Goal: Communication & Community: Answer question/provide support

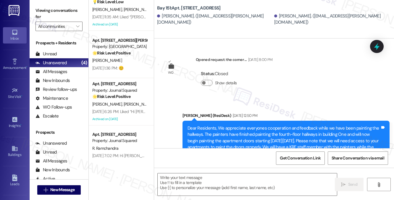
scroll to position [31, 0]
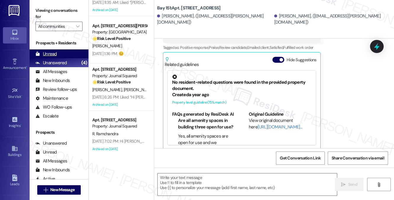
click at [66, 54] on div "Unread (0)" at bounding box center [59, 53] width 59 height 9
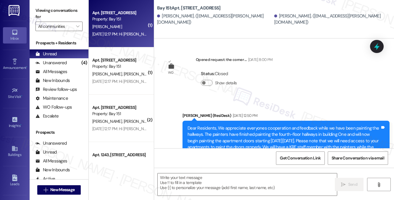
type textarea "Fetching suggested responses. Please feel free to read through the conversation…"
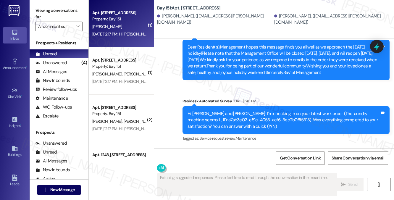
scroll to position [9188, 0]
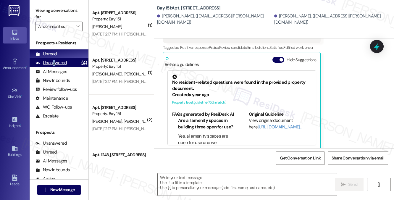
drag, startPoint x: 53, startPoint y: 60, endPoint x: 61, endPoint y: 62, distance: 8.2
click at [53, 60] on div "Unanswered" at bounding box center [50, 63] width 31 height 6
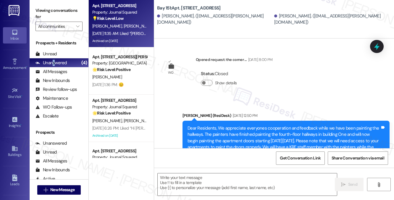
scroll to position [0, 0]
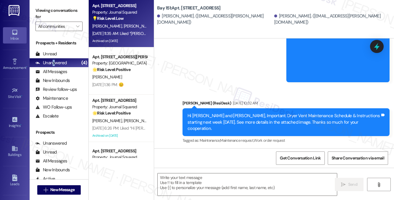
type textarea "Fetching suggested responses. Please feel free to read through the conversation…"
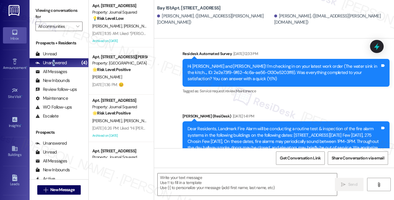
scroll to position [9780, 0]
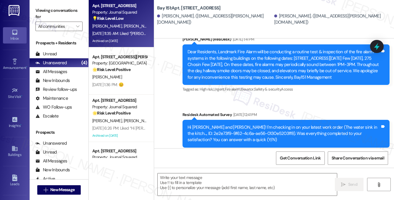
click at [136, 29] on div "[PERSON_NAME] [PERSON_NAME] [PERSON_NAME]" at bounding box center [120, 25] width 56 height 7
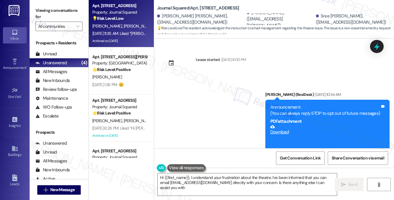
type textarea "Hi {{first_name}}, I understand your frustration about the theatre. I've been i…"
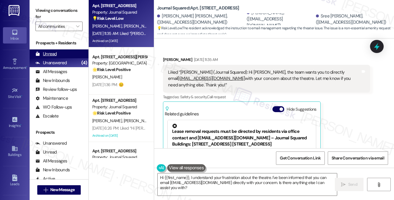
click at [64, 53] on div "Unread (0)" at bounding box center [59, 53] width 59 height 9
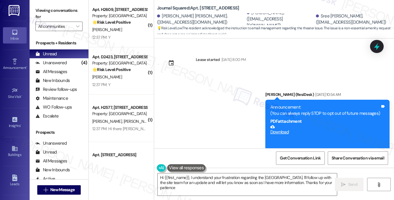
type textarea "Hi {{first_name}}, I understand your frustration regarding the [GEOGRAPHIC_DATA…"
